Goal: Navigation & Orientation: Understand site structure

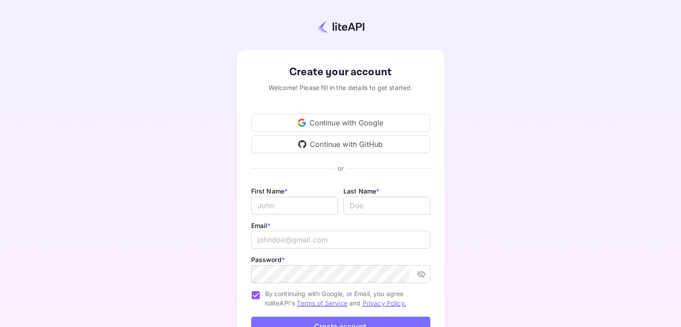
click at [339, 119] on div "Continue with Google" at bounding box center [340, 123] width 179 height 18
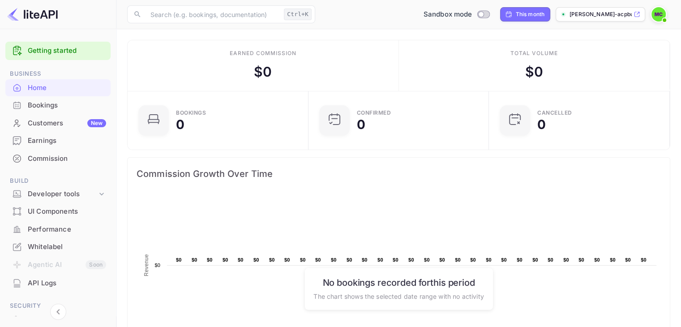
click at [52, 103] on div "Bookings" at bounding box center [67, 105] width 78 height 10
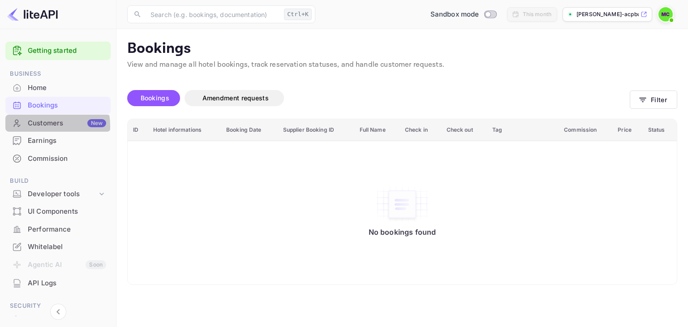
click at [30, 126] on div "Customers New" at bounding box center [67, 123] width 78 height 10
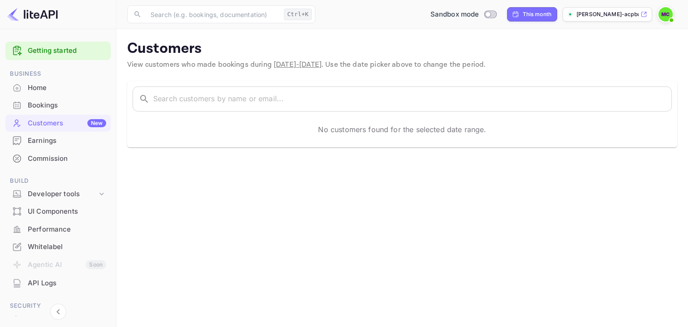
click at [28, 137] on div "Earnings" at bounding box center [67, 141] width 78 height 10
